Goal: Task Accomplishment & Management: Manage account settings

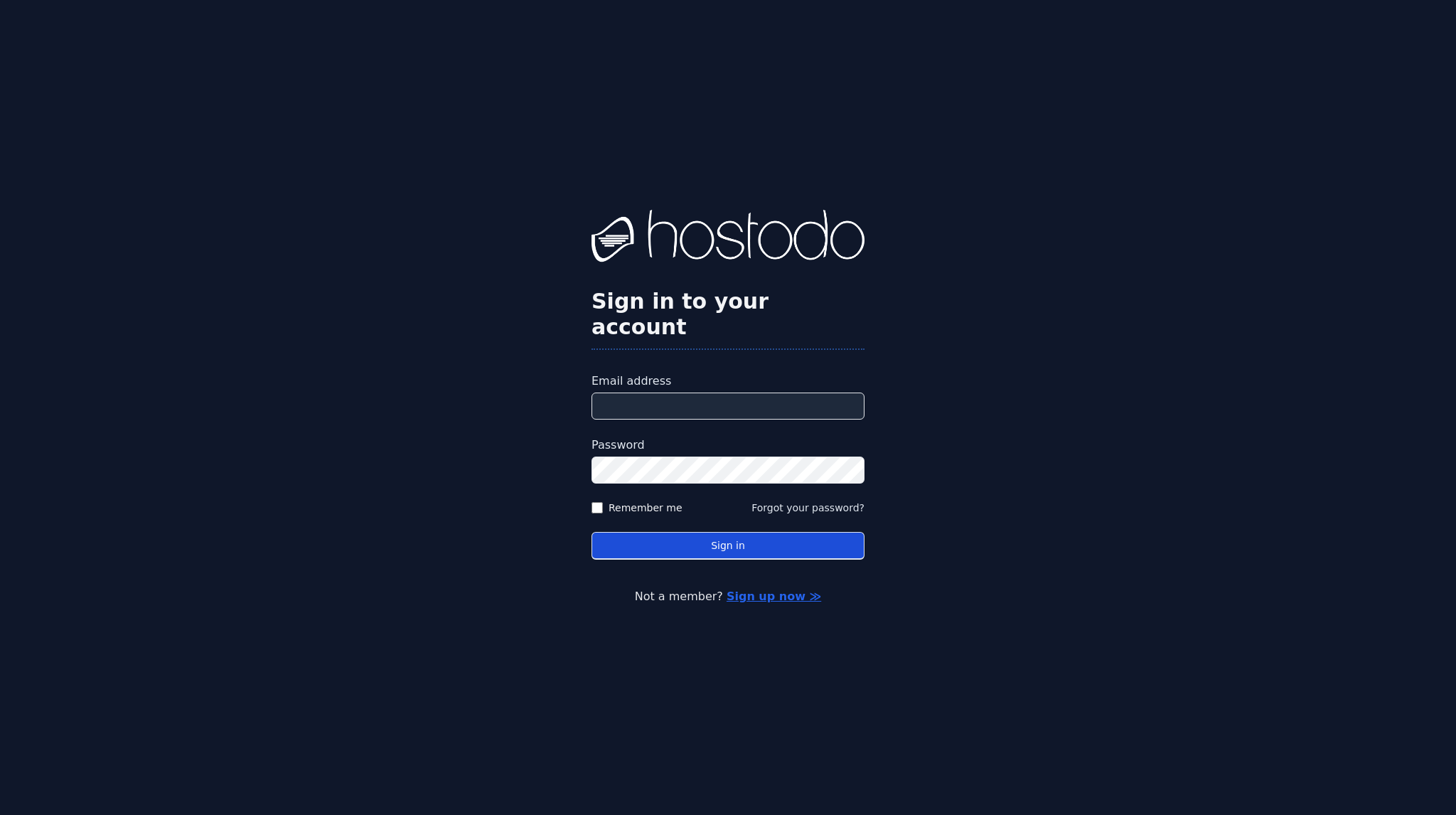
type input "**********"
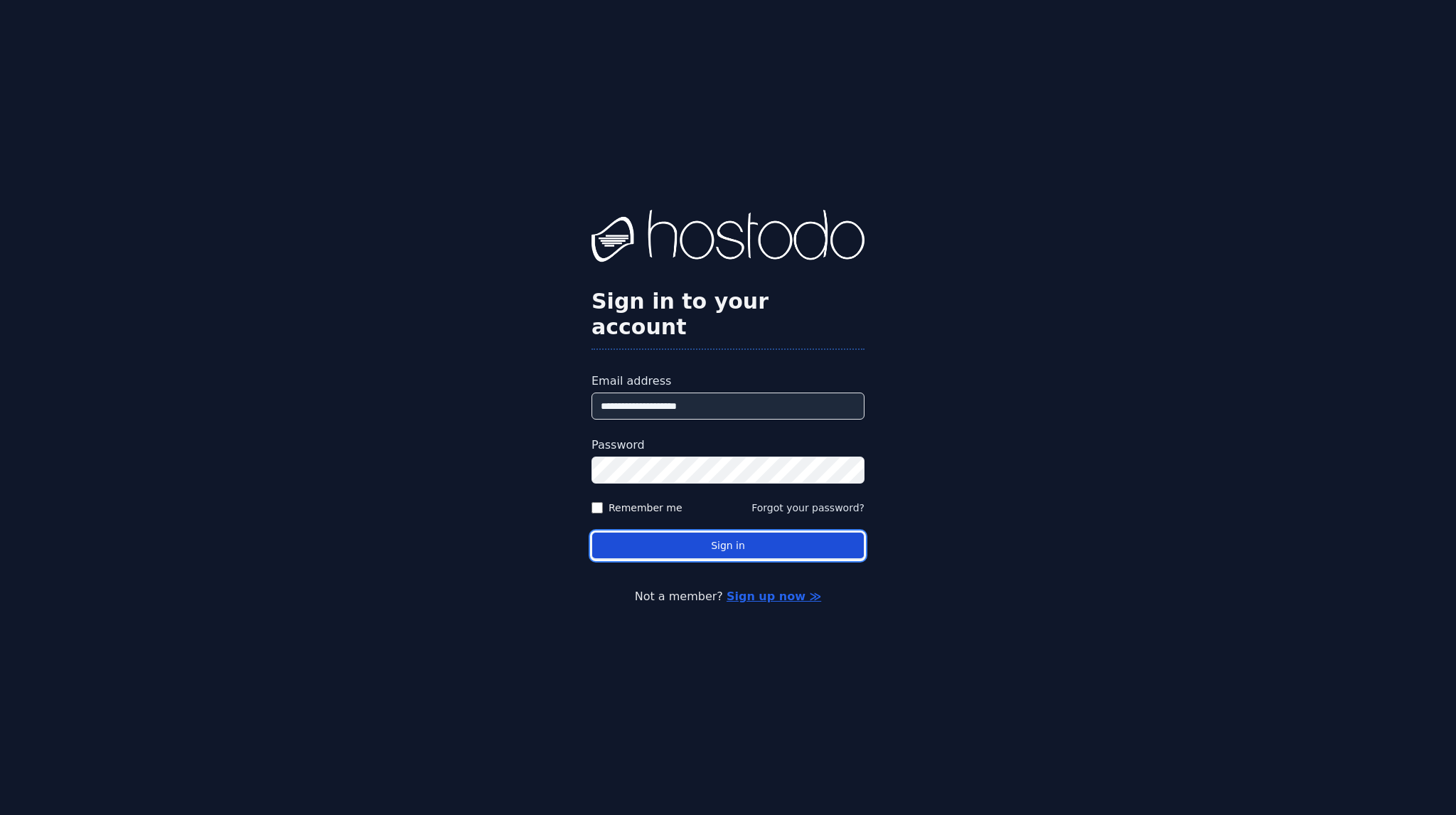
click at [677, 532] on button "Sign in" at bounding box center [728, 546] width 273 height 28
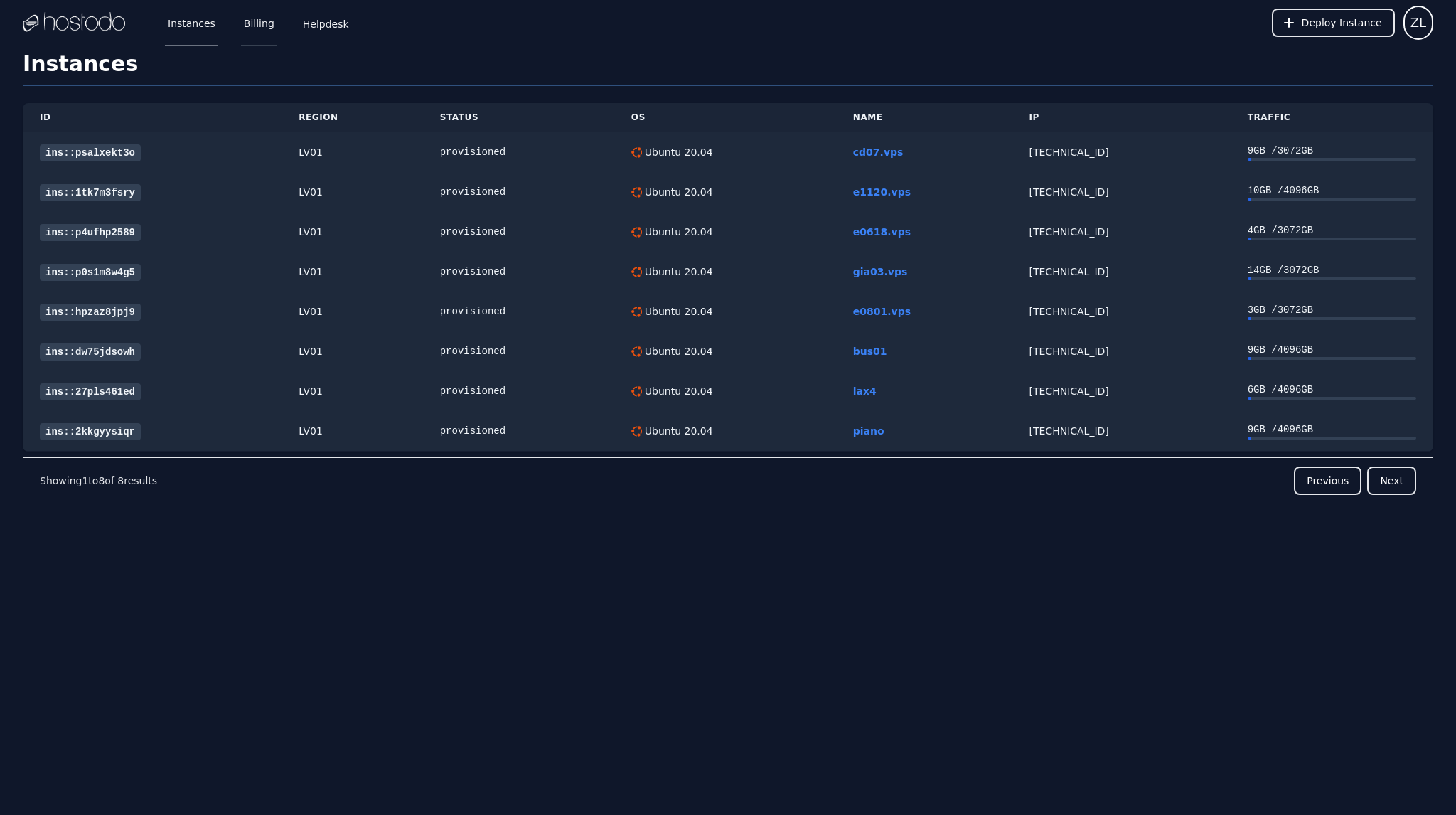
click at [253, 17] on link "Billing" at bounding box center [259, 23] width 36 height 47
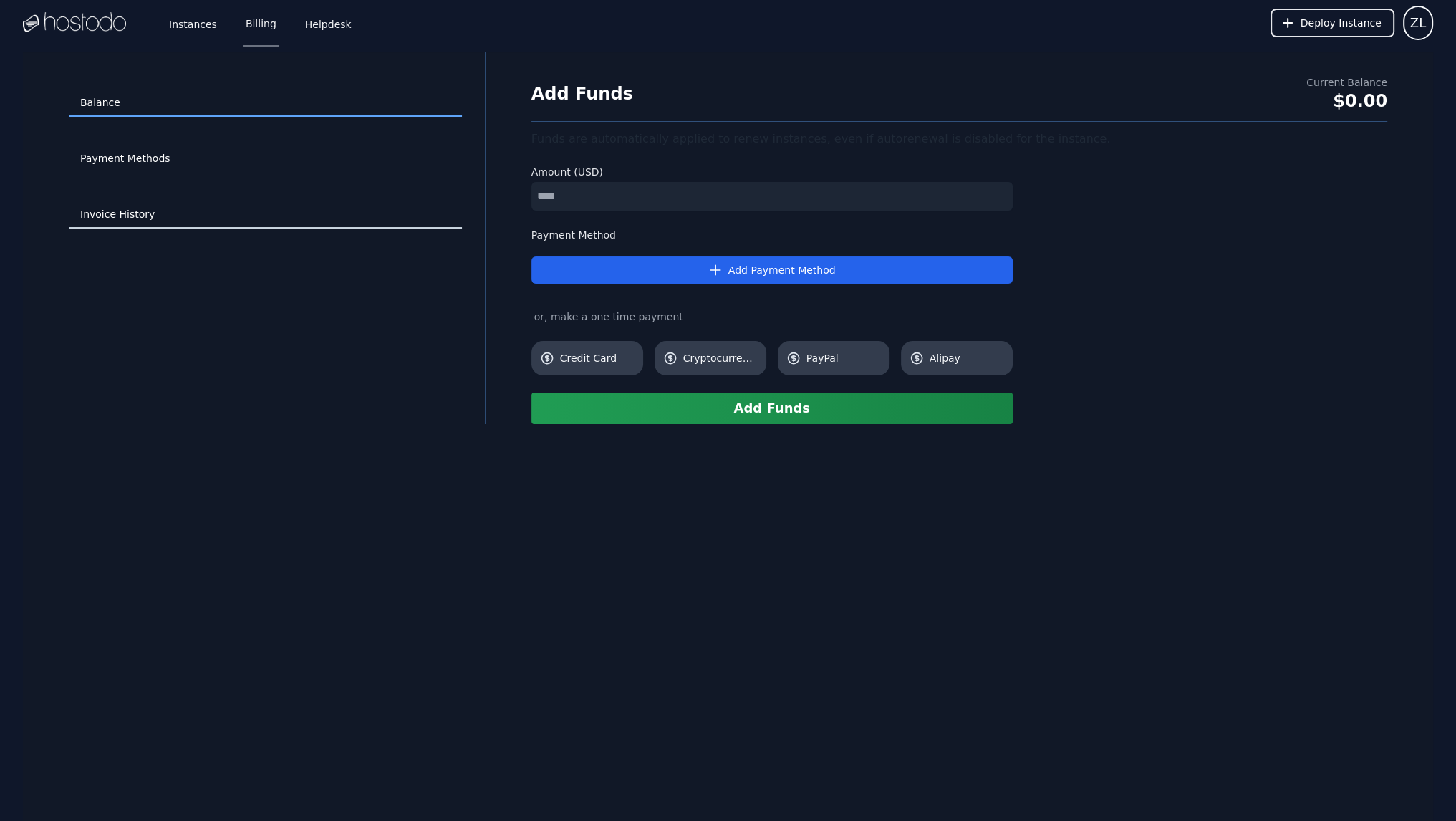
click at [129, 211] on link "Invoice History" at bounding box center [265, 215] width 393 height 27
